Goal: Task Accomplishment & Management: Complete application form

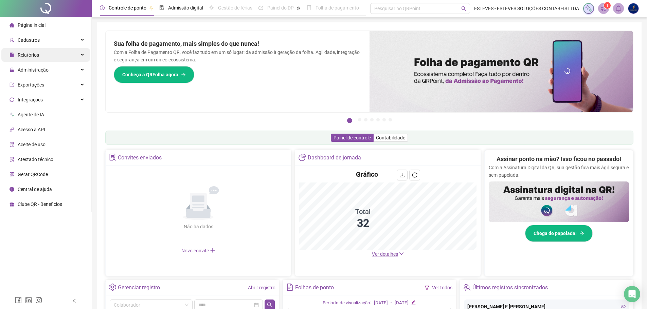
click at [49, 54] on div "Relatórios" at bounding box center [45, 55] width 89 height 14
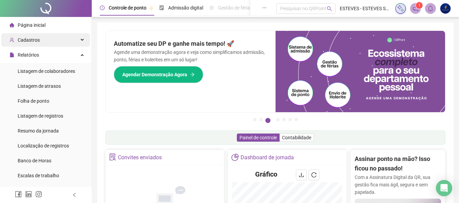
click at [38, 41] on span "Cadastros" at bounding box center [29, 39] width 22 height 5
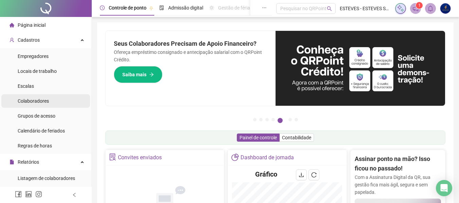
click at [32, 98] on span "Colaboradores" at bounding box center [33, 100] width 31 height 5
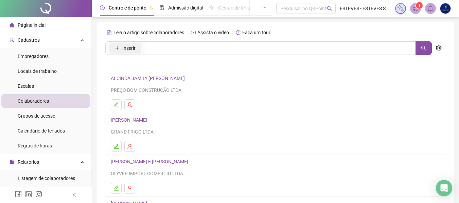
click at [127, 50] on span "Inserir" at bounding box center [128, 47] width 13 height 7
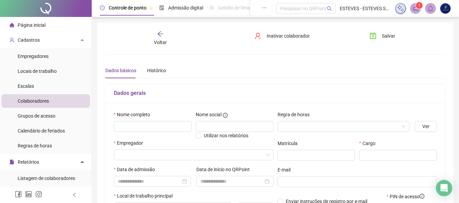
type input "*****"
click at [164, 35] on div "Voltar" at bounding box center [160, 39] width 52 height 16
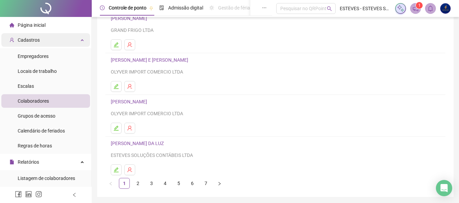
click at [48, 37] on div "Cadastros" at bounding box center [45, 40] width 89 height 14
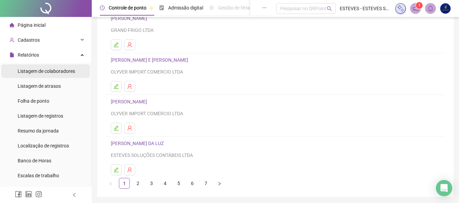
click at [45, 72] on span "Listagem de colaboradores" at bounding box center [46, 71] width 57 height 5
